Goal: Information Seeking & Learning: Learn about a topic

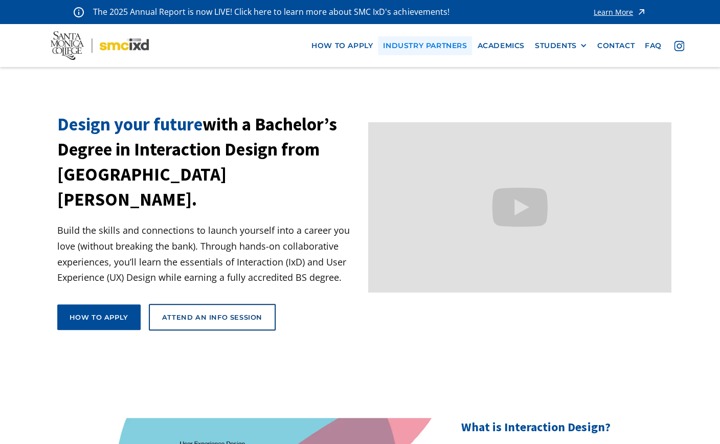
click at [417, 46] on link "industry partners" at bounding box center [425, 45] width 94 height 19
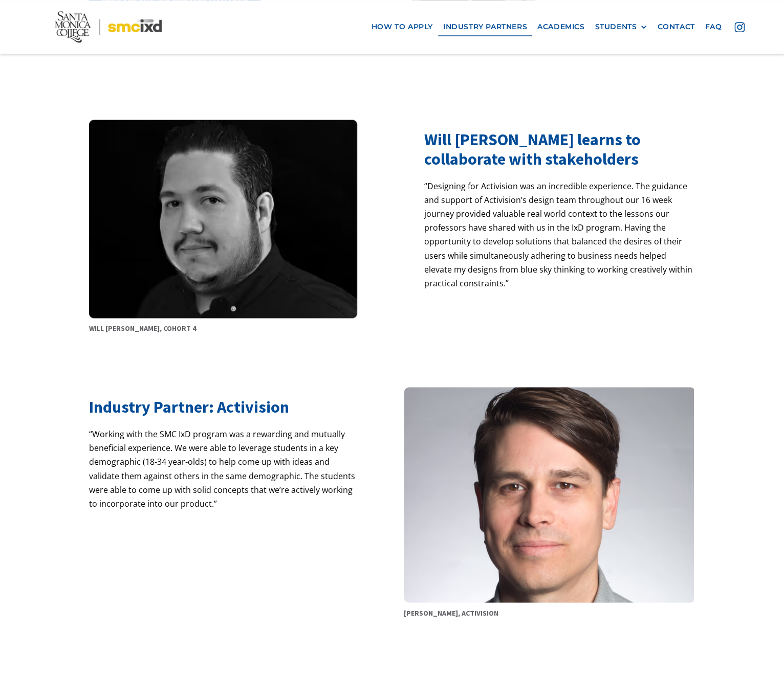
scroll to position [483, 0]
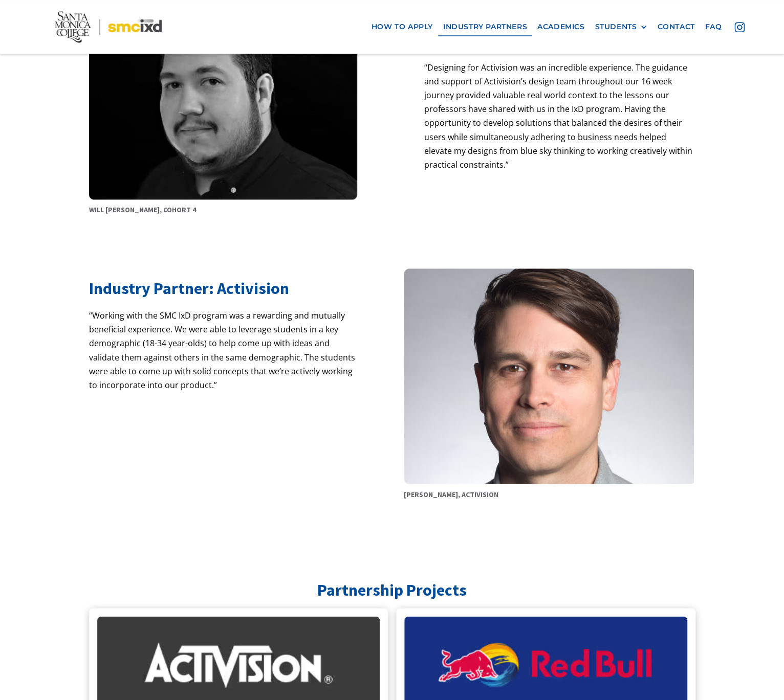
click at [210, 292] on h2 "Industry Partner: Activision" at bounding box center [224, 288] width 271 height 19
click at [227, 338] on p "“Working with the SMC IxD program was a rewarding and mutually beneficial exper…" at bounding box center [224, 356] width 271 height 97
click at [550, 443] on img at bounding box center [550, 377] width 292 height 216
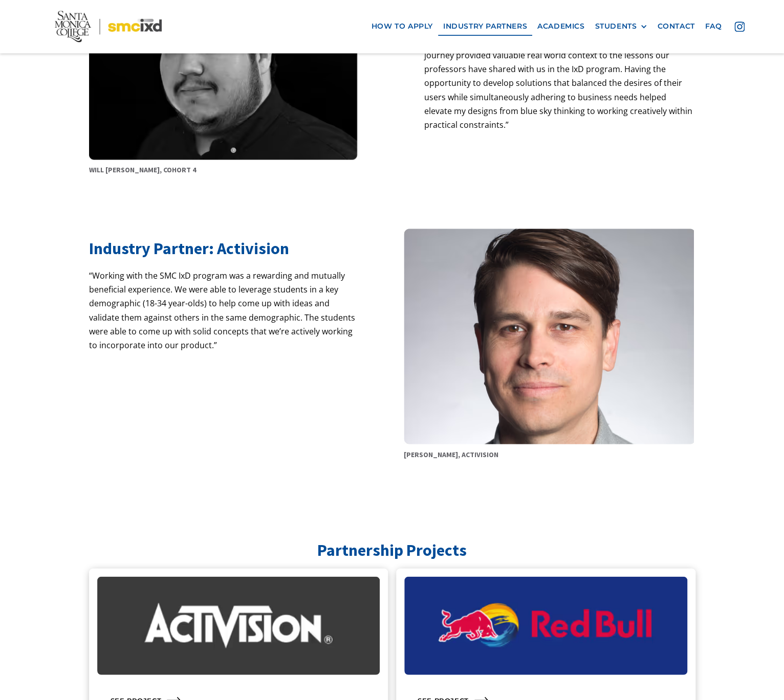
scroll to position [679, 0]
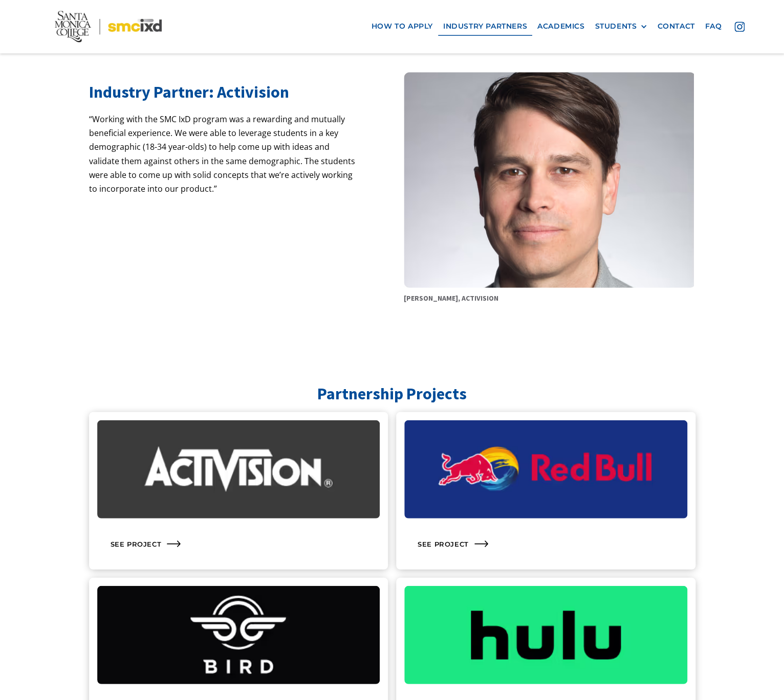
click at [277, 443] on img at bounding box center [238, 469] width 283 height 98
click at [156, 443] on div "See Project" at bounding box center [238, 543] width 283 height 35
click at [137, 443] on div "See Project" at bounding box center [128, 543] width 51 height 9
click at [462, 443] on div "See Project" at bounding box center [545, 543] width 283 height 35
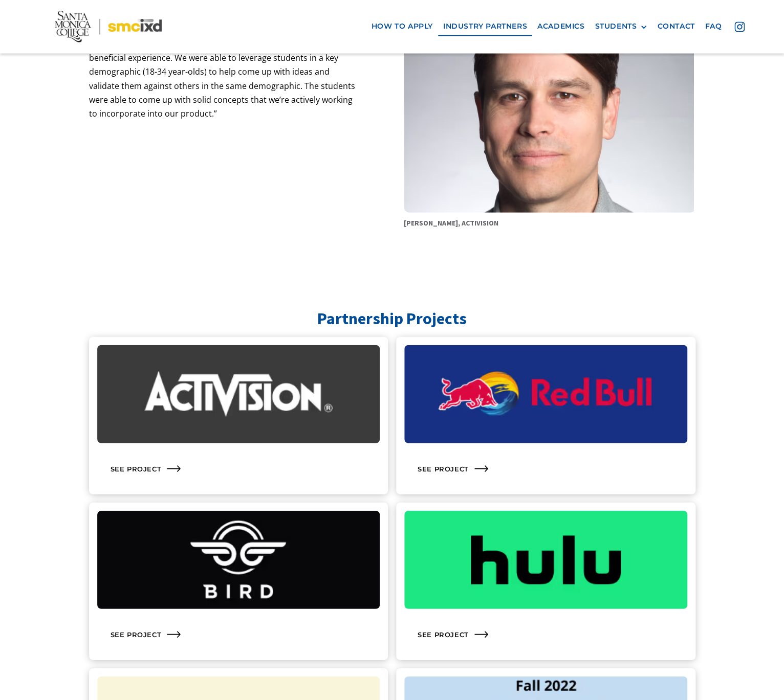
scroll to position [843, 0]
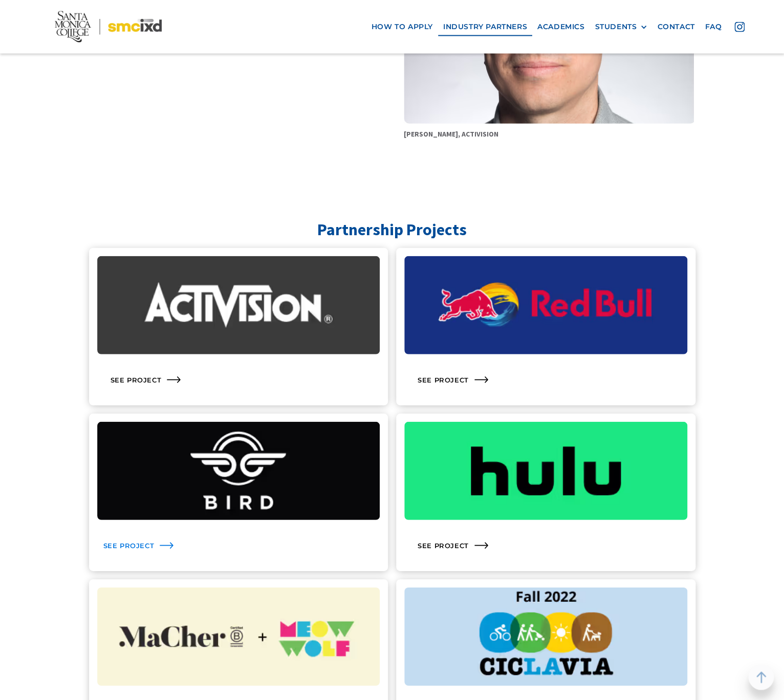
click at [162, 443] on icon at bounding box center [166, 546] width 16 height 16
click at [442, 389] on div "See Project" at bounding box center [545, 380] width 283 height 35
click at [163, 381] on icon at bounding box center [166, 379] width 13 height 6
click at [441, 443] on div "See Project" at bounding box center [435, 545] width 51 height 9
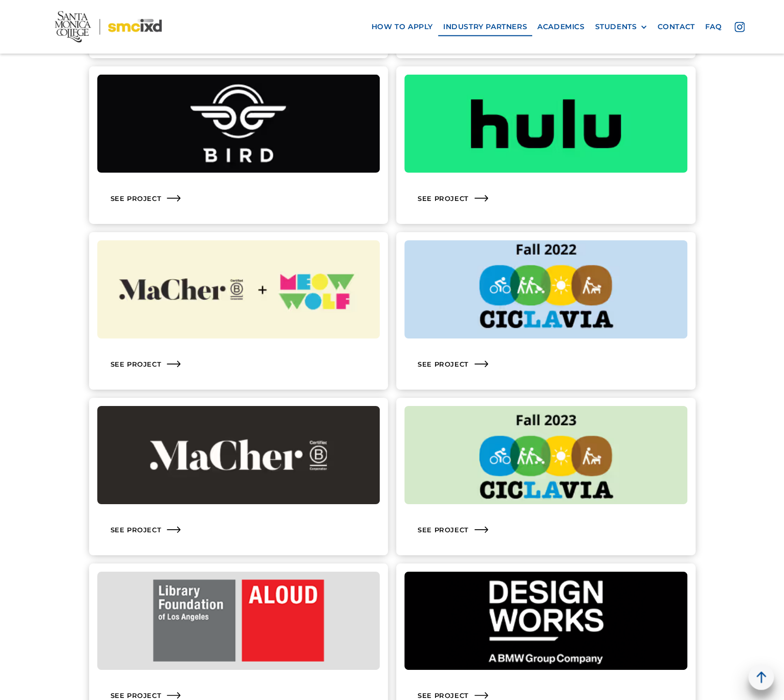
scroll to position [1203, 0]
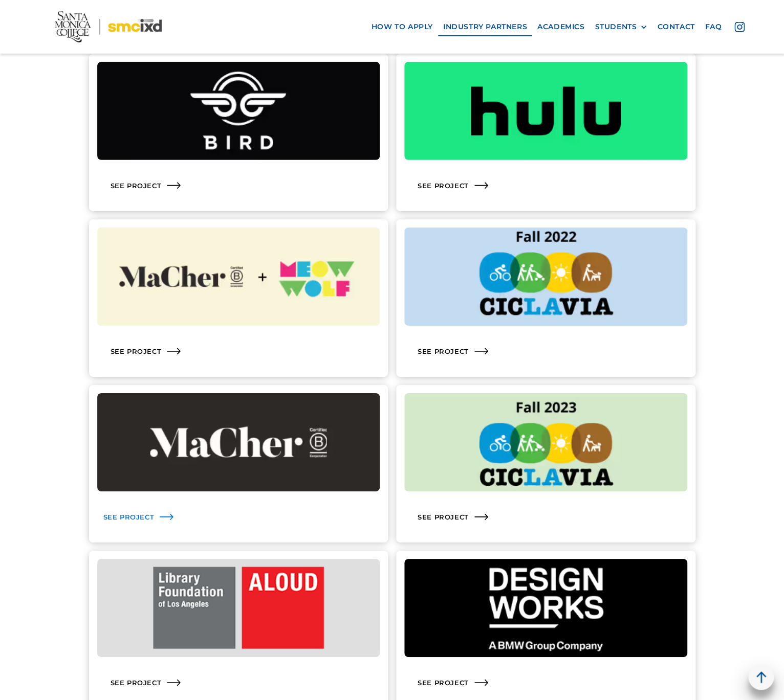
click at [144, 443] on div "See Project" at bounding box center [128, 517] width 51 height 9
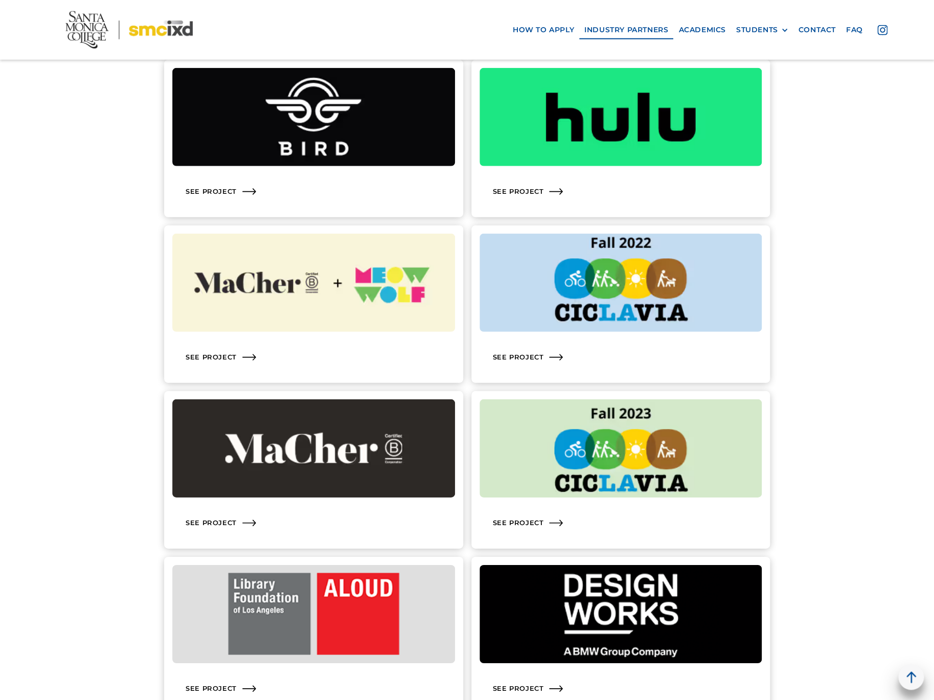
click at [241, 230] on link "See Project" at bounding box center [313, 305] width 299 height 158
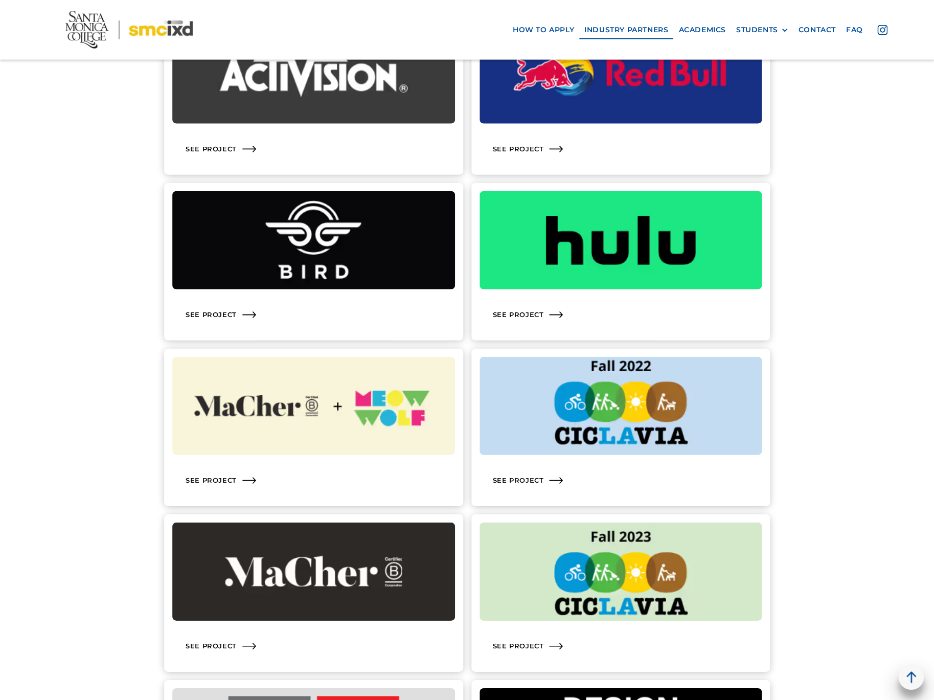
scroll to position [1072, 0]
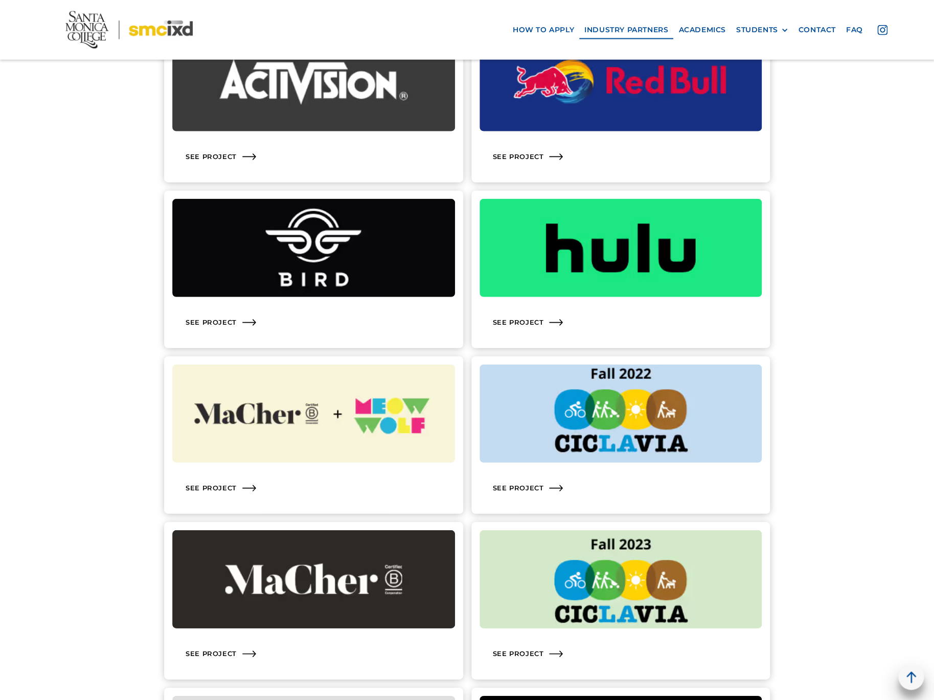
click at [255, 195] on link "See Project" at bounding box center [313, 270] width 299 height 158
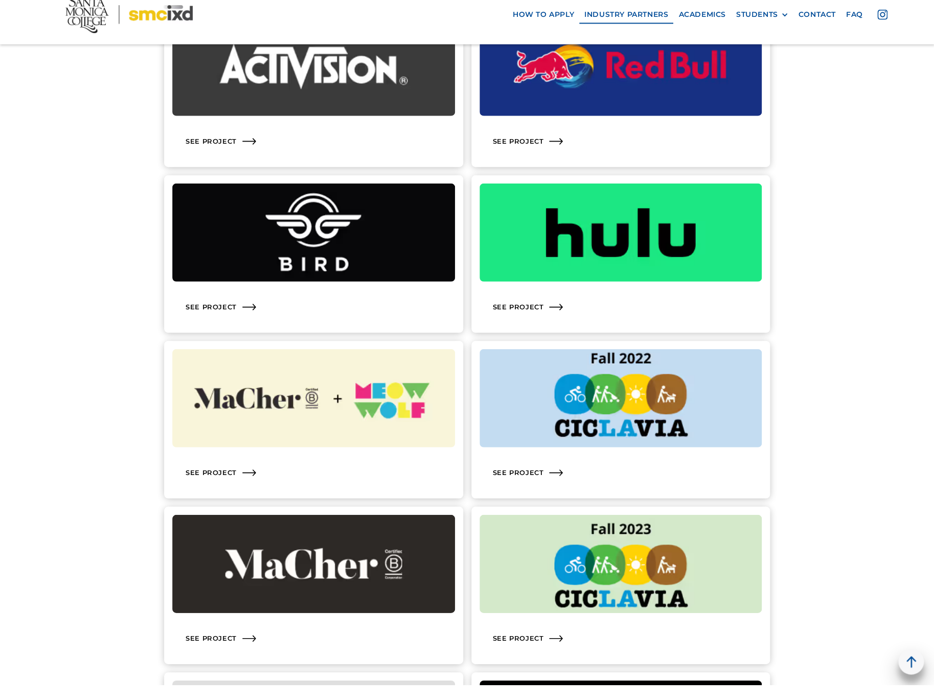
scroll to position [1087, 0]
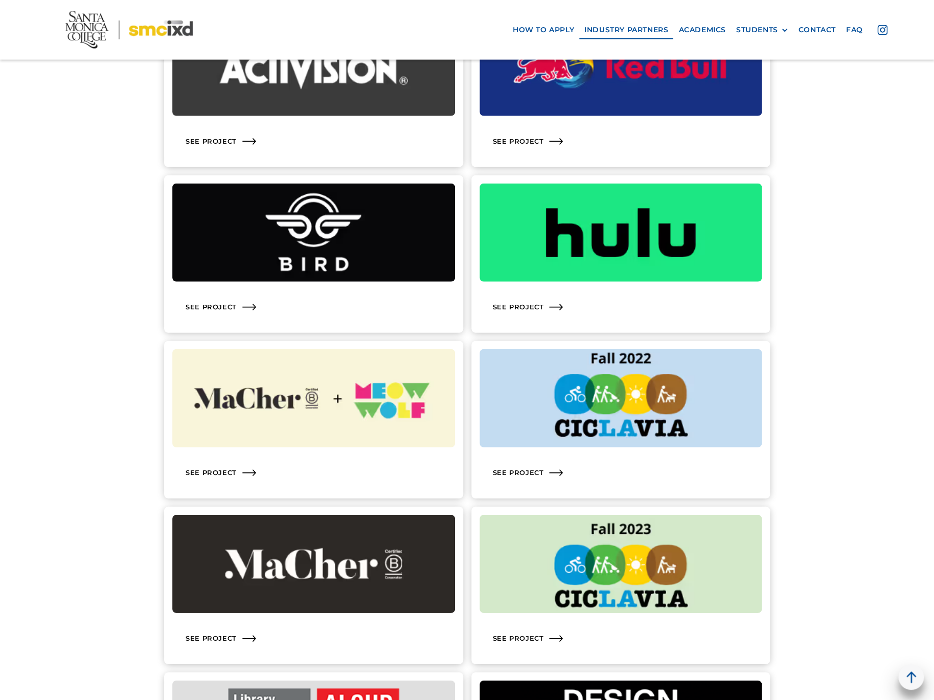
click at [610, 180] on link "See Project" at bounding box center [621, 254] width 299 height 158
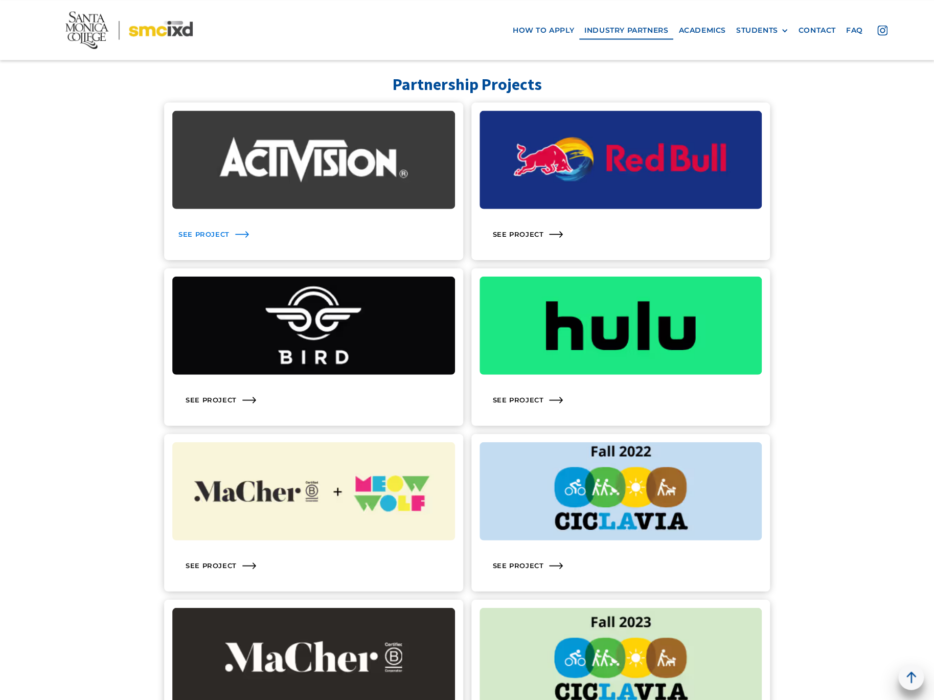
scroll to position [875, 0]
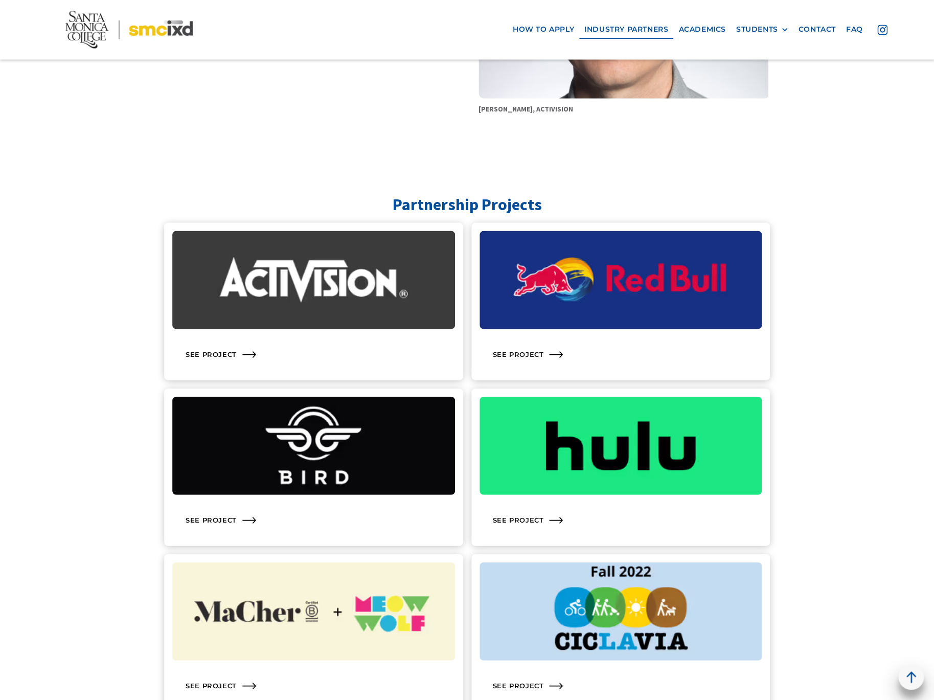
click at [262, 226] on link "See Project" at bounding box center [313, 301] width 299 height 158
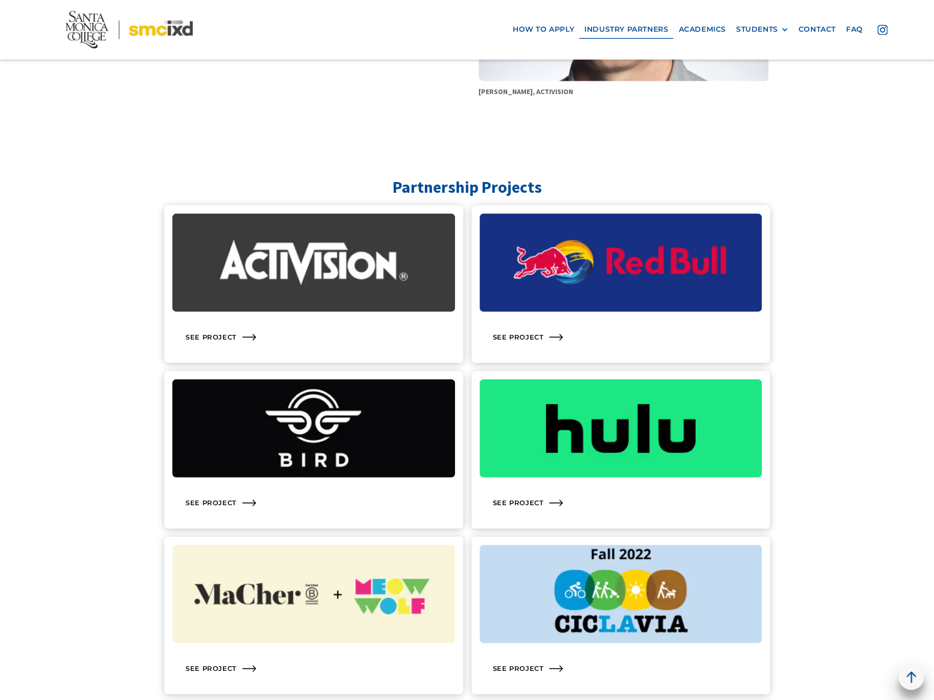
scroll to position [842, 0]
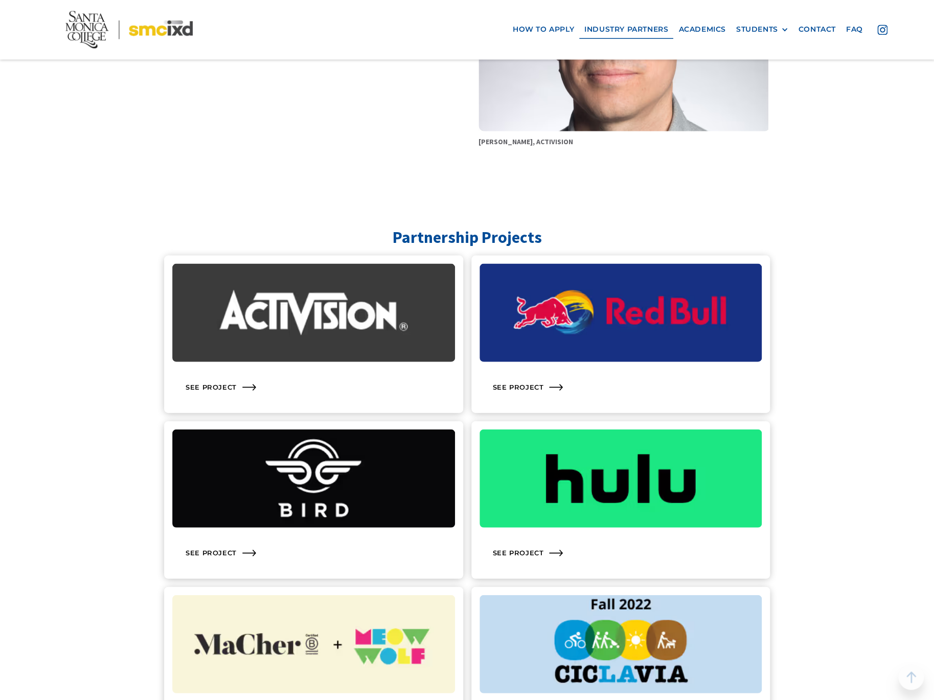
click at [315, 295] on img at bounding box center [313, 312] width 283 height 98
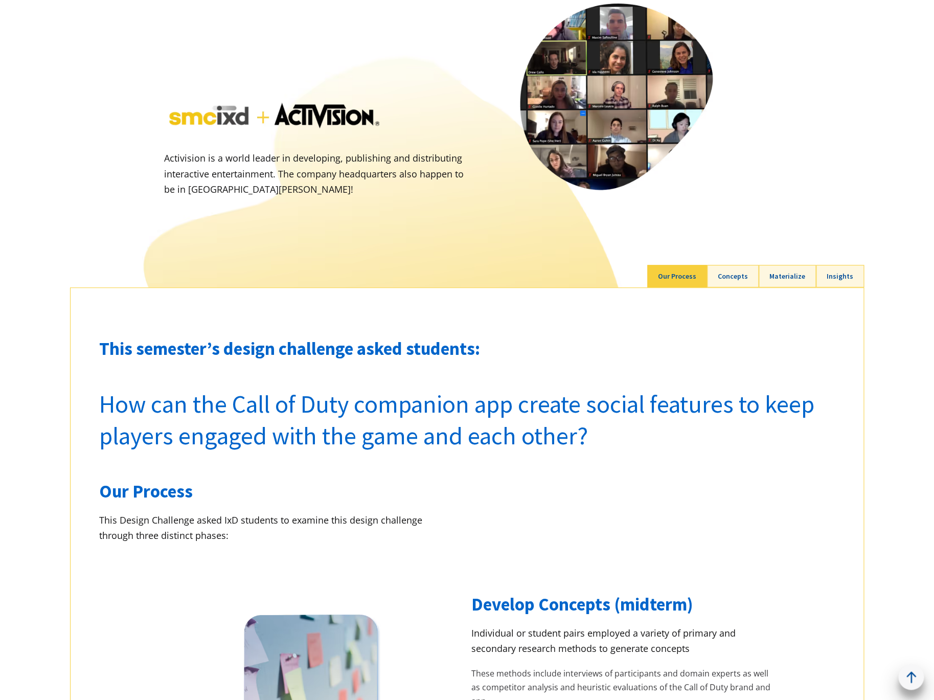
scroll to position [115, 0]
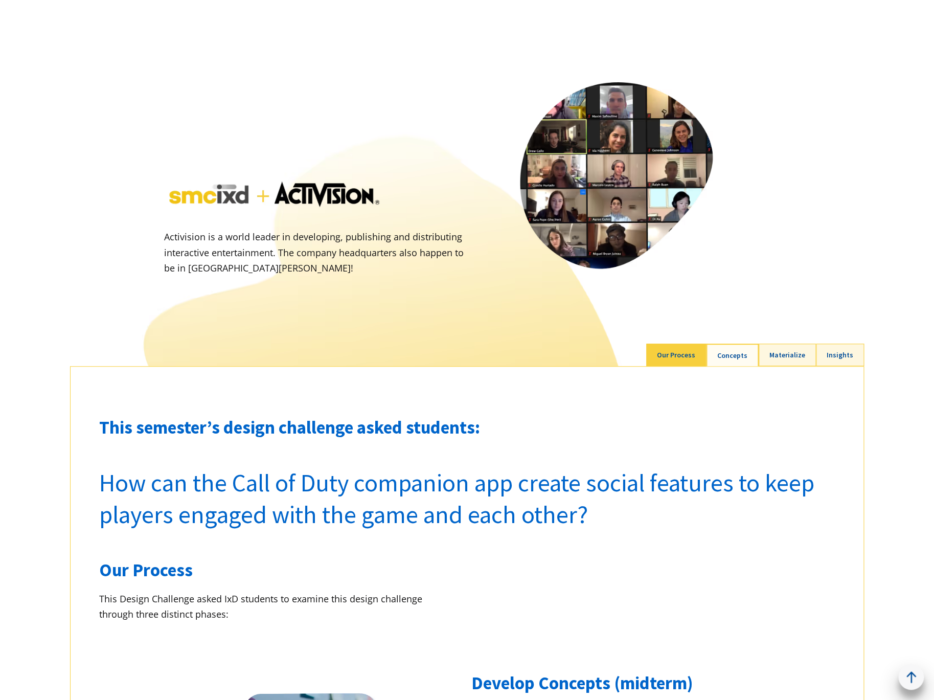
click at [730, 362] on link "Concepts" at bounding box center [732, 355] width 53 height 23
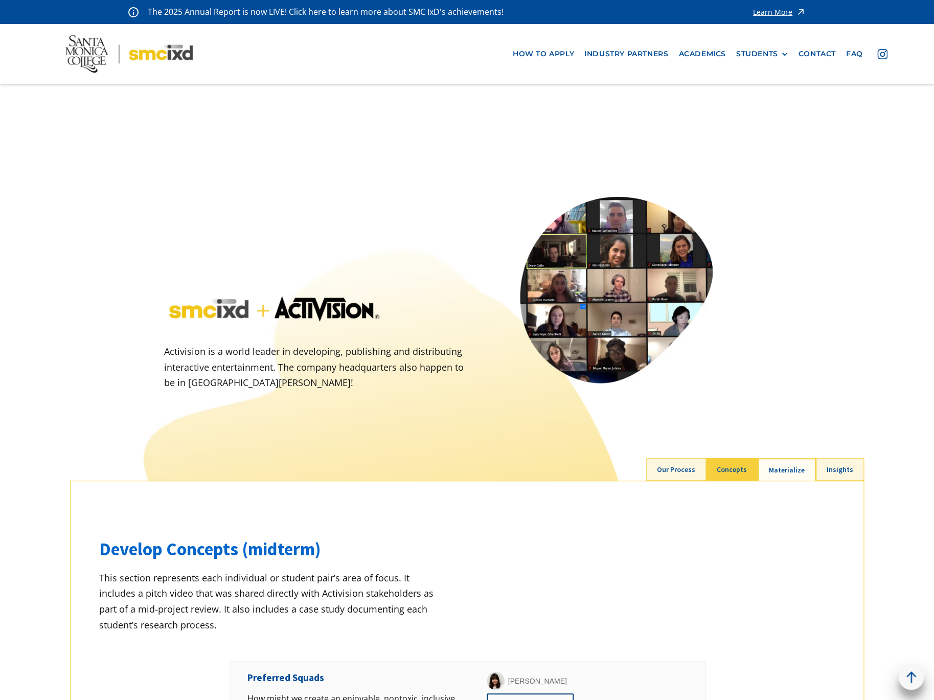
click at [790, 471] on link "Materialize" at bounding box center [787, 469] width 58 height 23
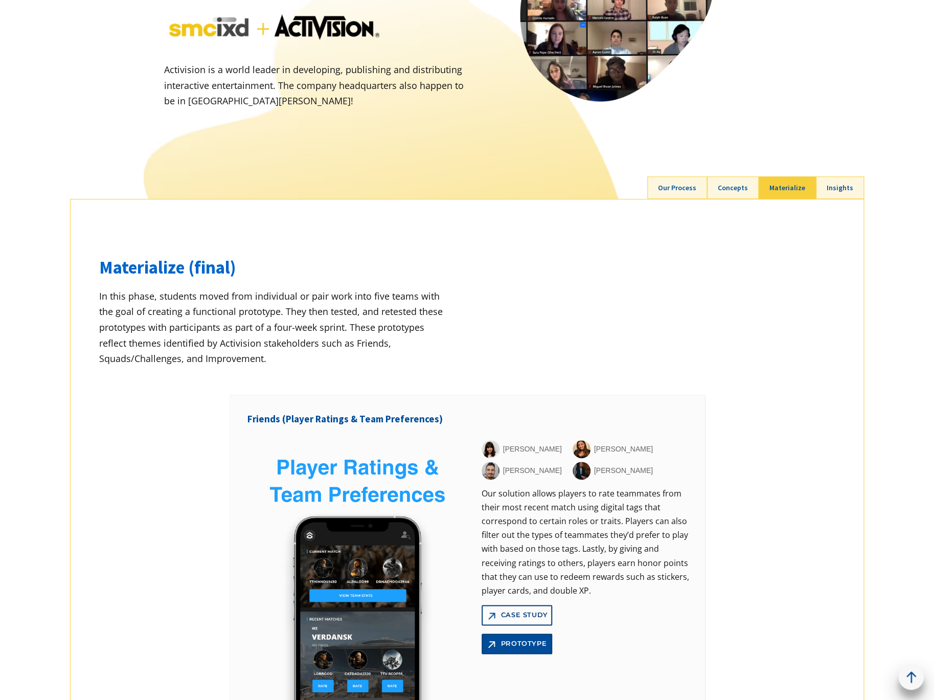
scroll to position [327, 0]
